Goal: Find contact information: Find contact information

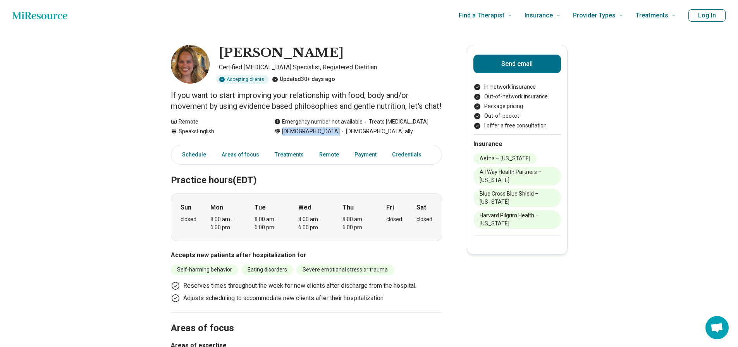
drag, startPoint x: 285, startPoint y: 142, endPoint x: 330, endPoint y: 140, distance: 44.2
click at [330, 136] on div "Cisgender Woman LGBTQIA+ ally" at bounding box center [358, 131] width 168 height 8
copy span "[DEMOGRAPHIC_DATA]"
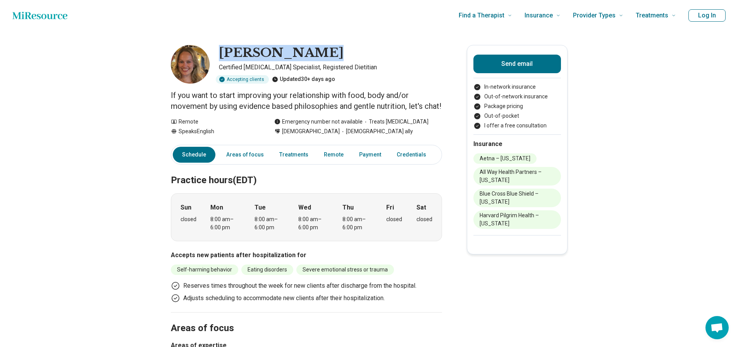
drag, startPoint x: 315, startPoint y: 54, endPoint x: 225, endPoint y: 58, distance: 90.7
click at [225, 58] on div "[PERSON_NAME]" at bounding box center [330, 53] width 223 height 16
copy h1 "[PERSON_NAME]"
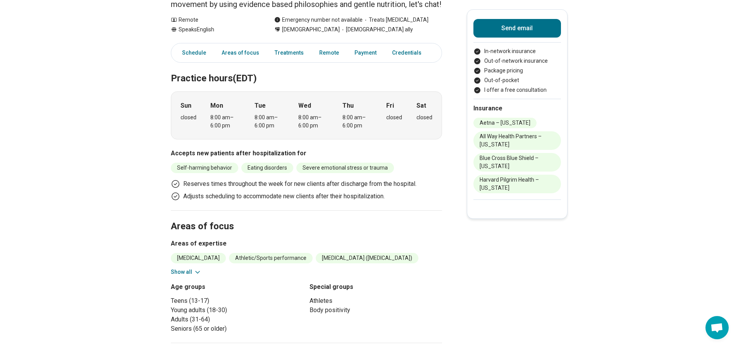
scroll to position [116, 0]
